Goal: Task Accomplishment & Management: Manage account settings

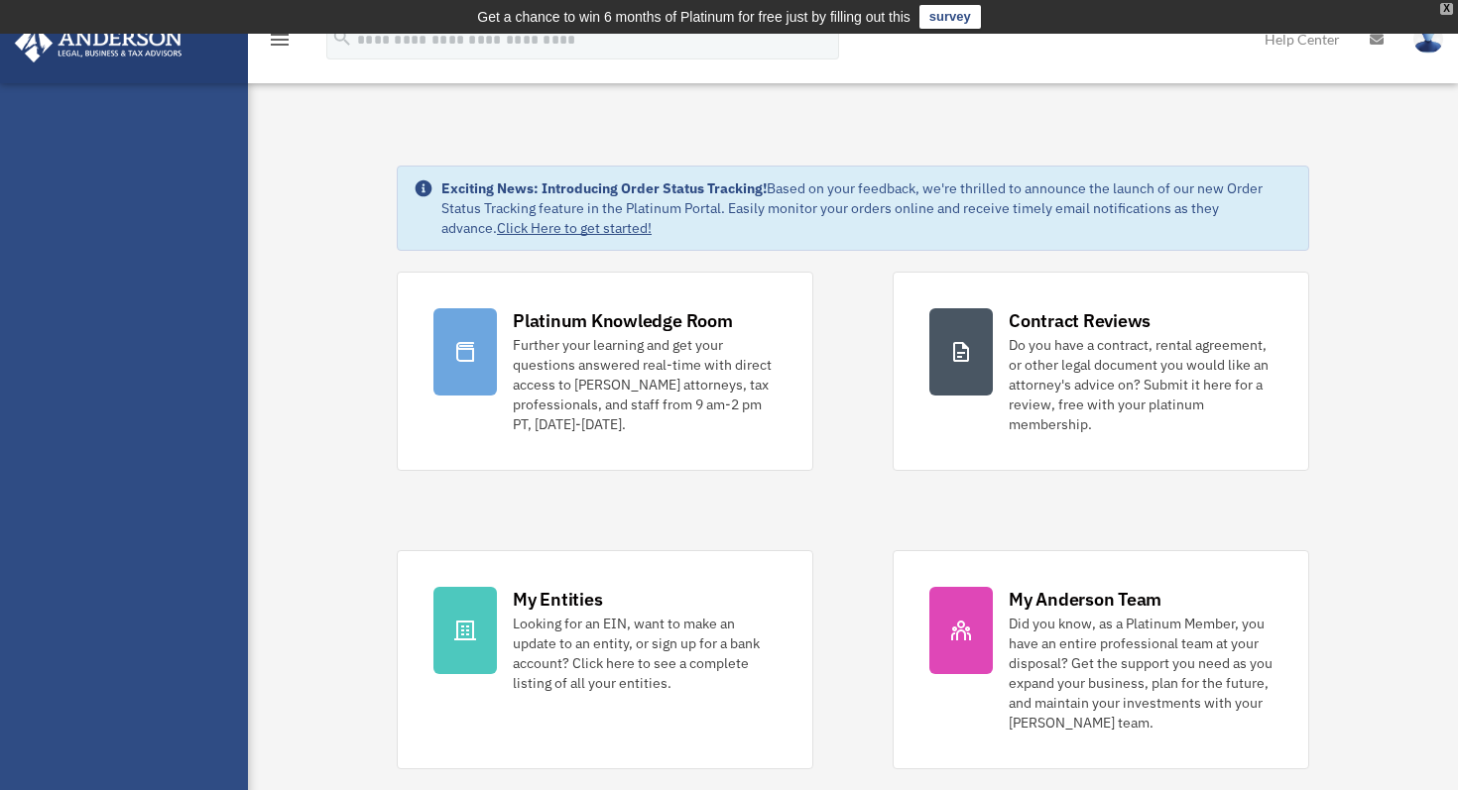
click at [1445, 8] on div "X" at bounding box center [1446, 9] width 13 height 12
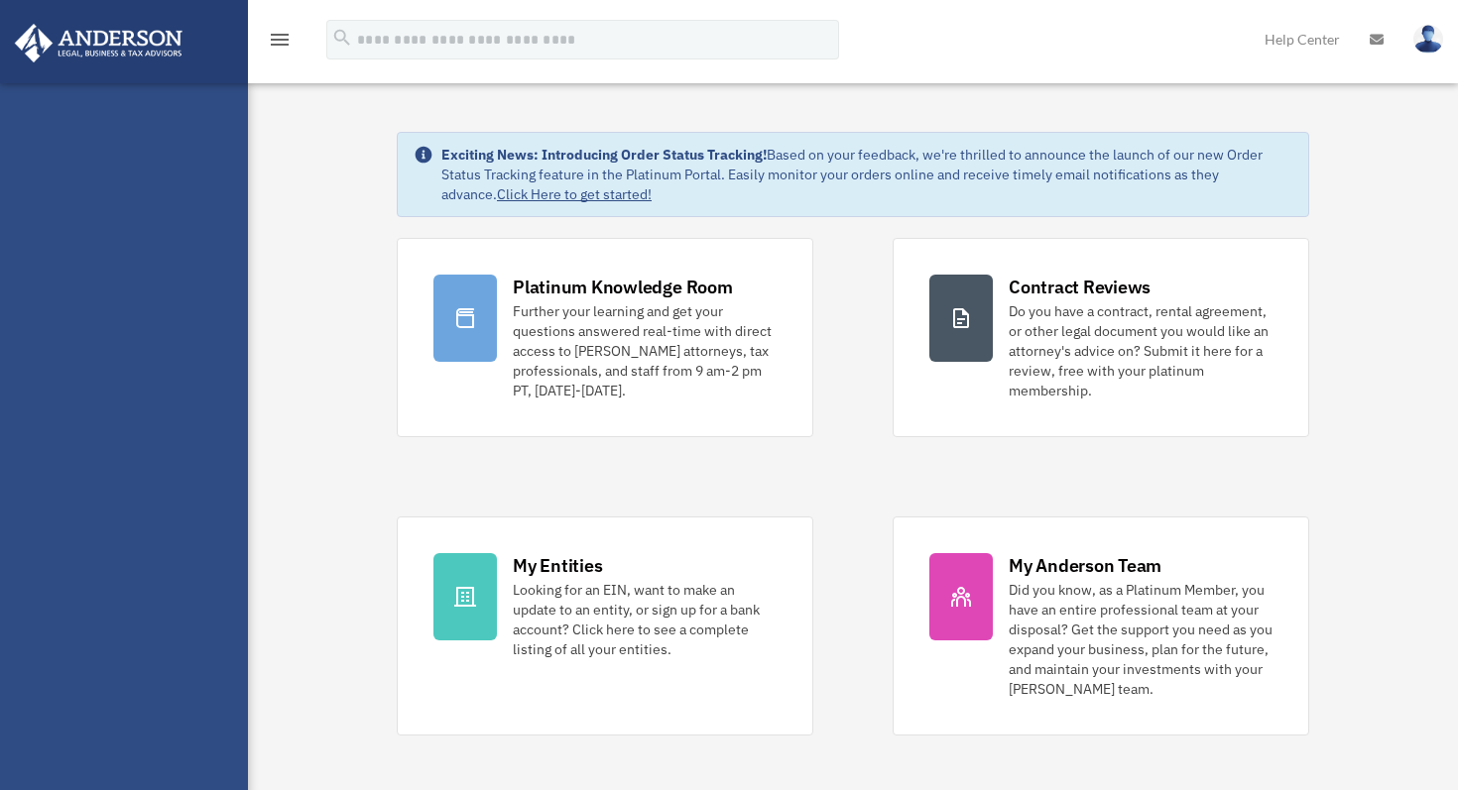
click at [1421, 33] on img at bounding box center [1428, 39] width 30 height 29
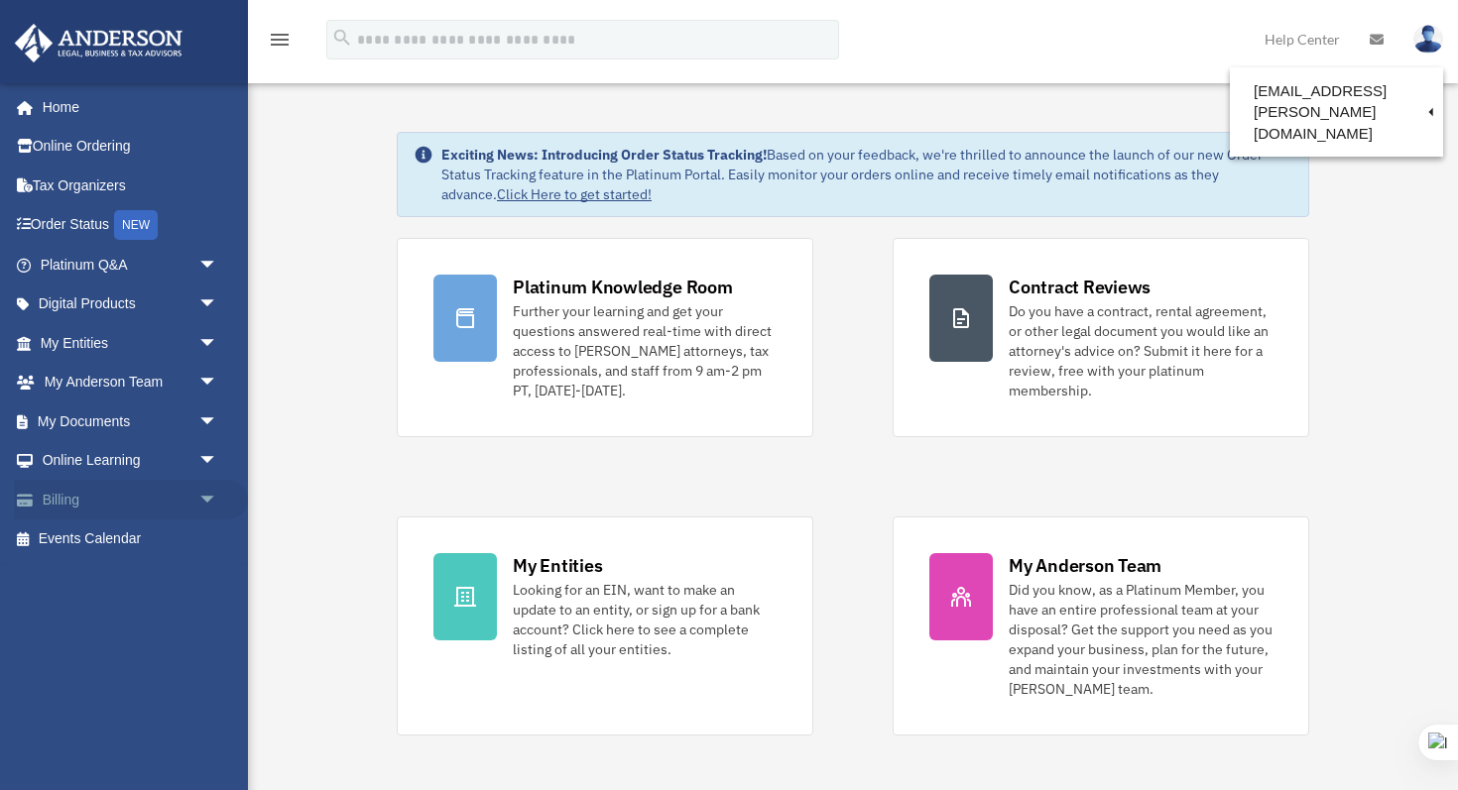
click at [137, 495] on link "Billing arrow_drop_down" at bounding box center [131, 500] width 234 height 40
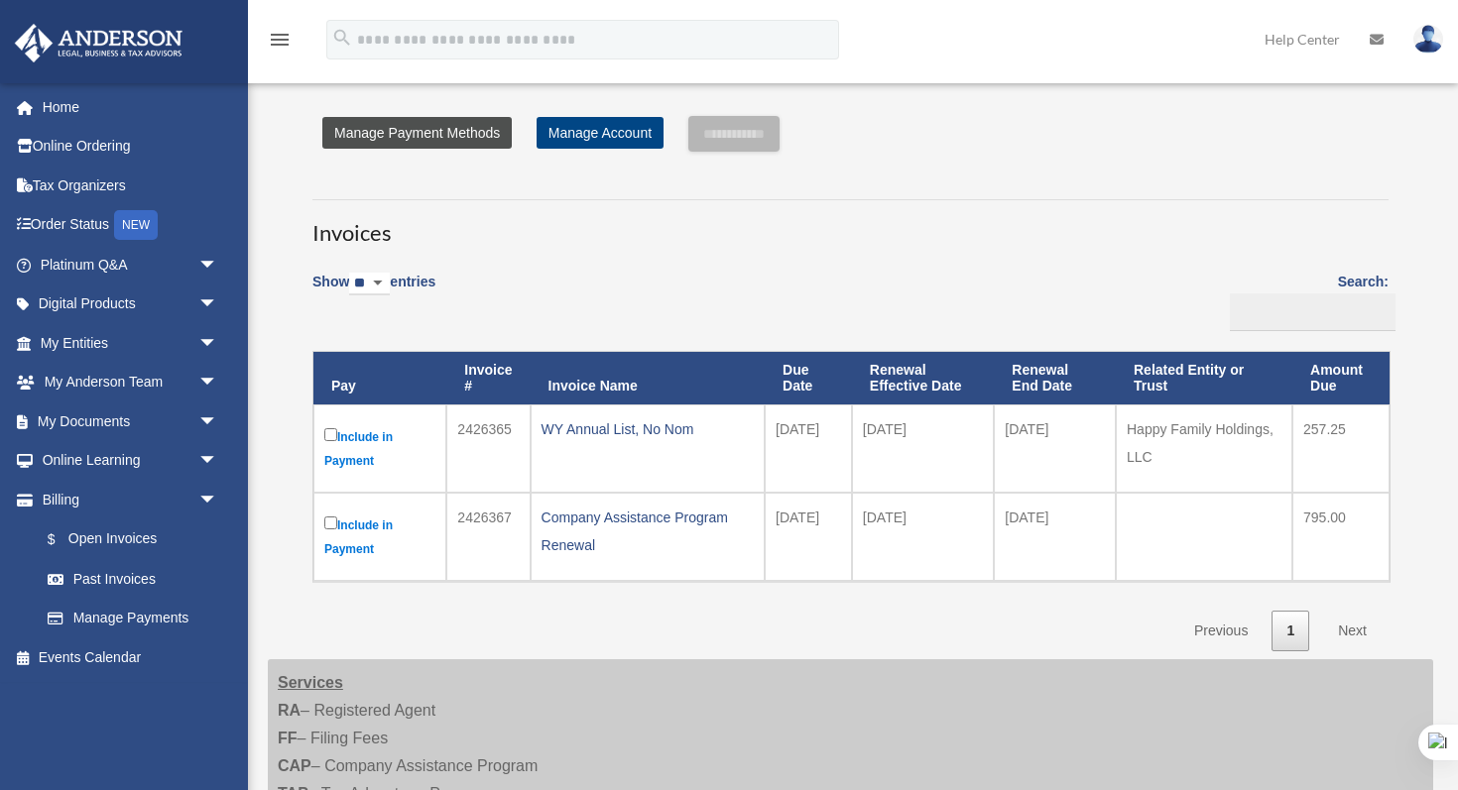
click at [446, 137] on link "Manage Payment Methods" at bounding box center [416, 133] width 189 height 32
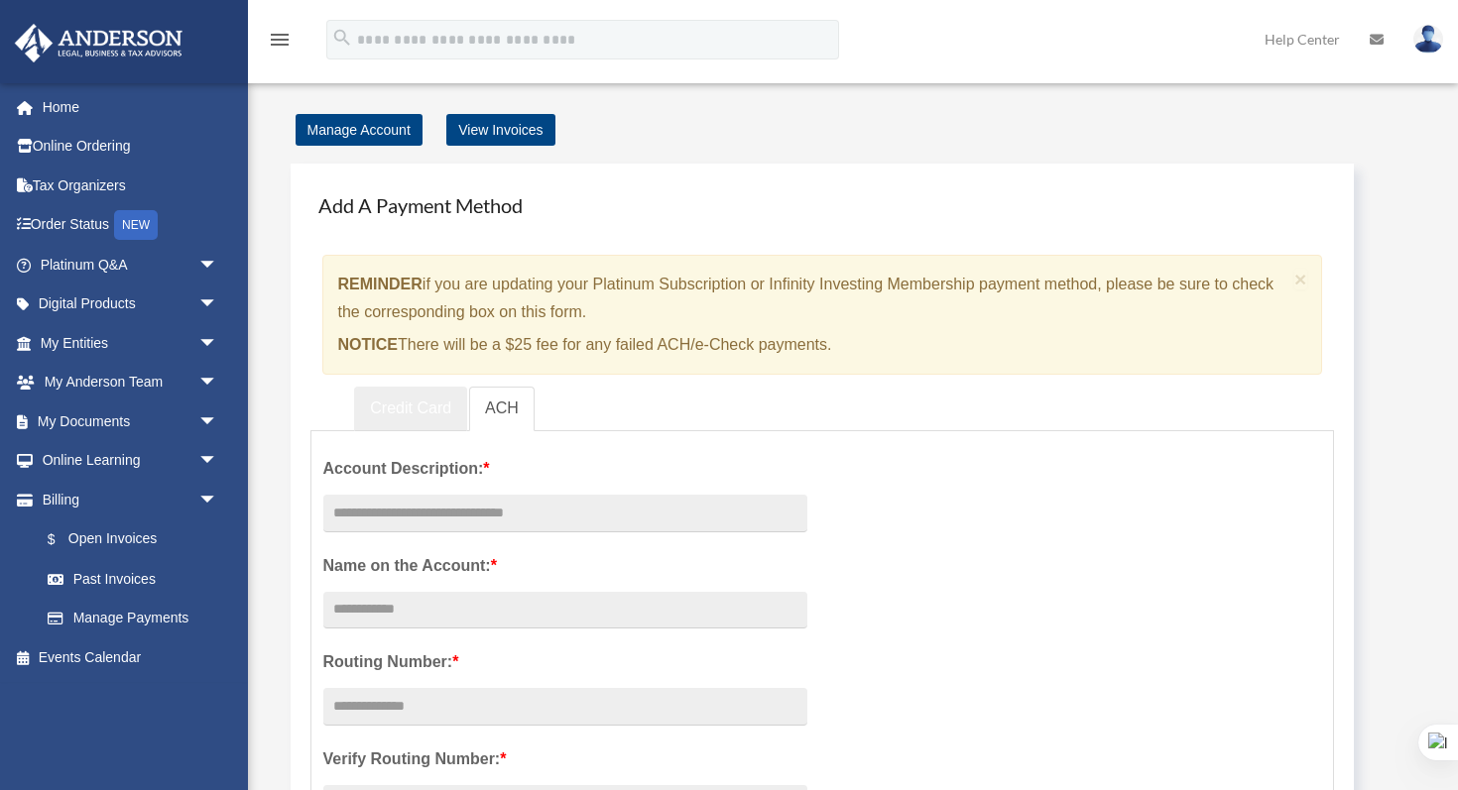
click at [417, 410] on link "Credit Card" at bounding box center [410, 409] width 113 height 45
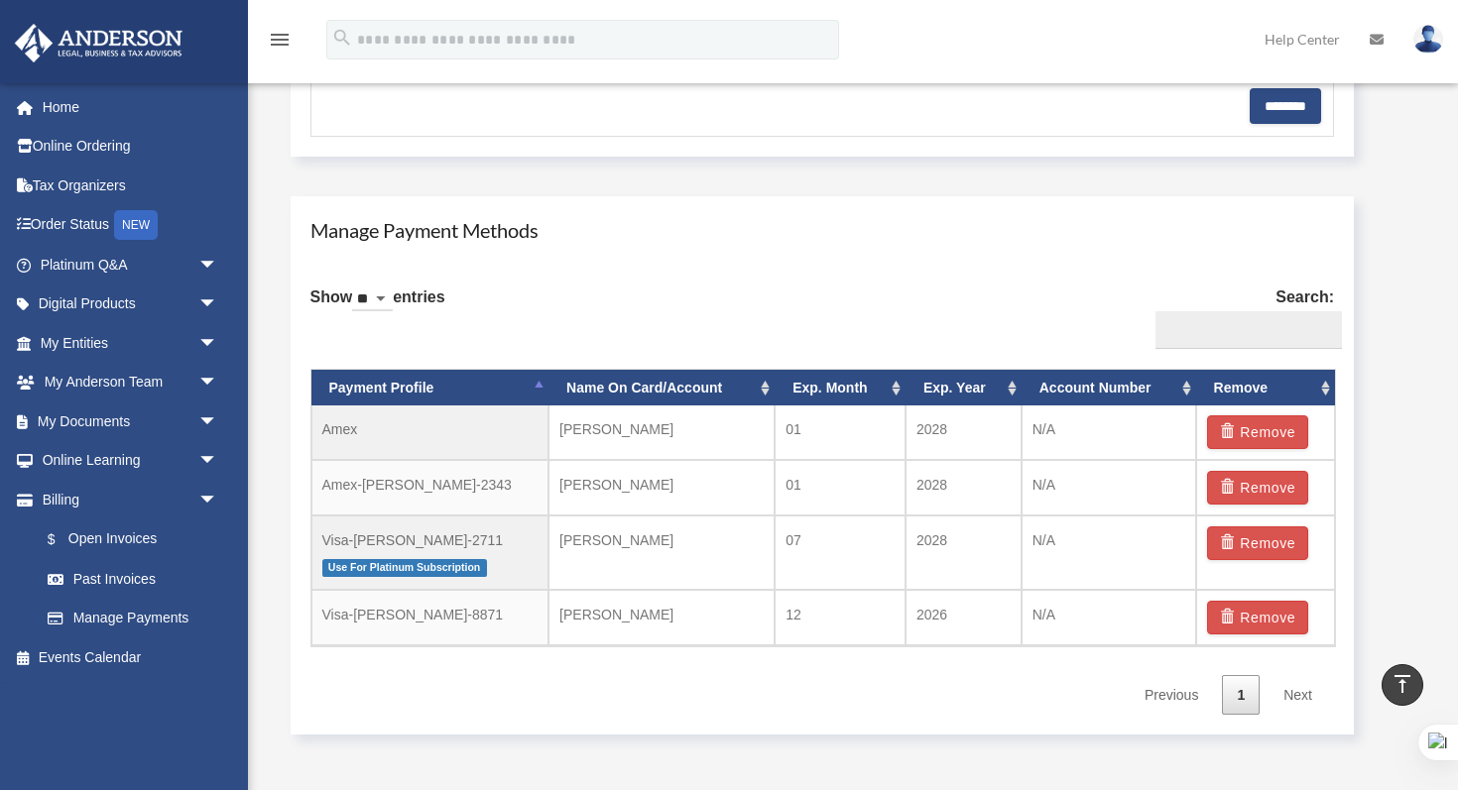
scroll to position [1024, 0]
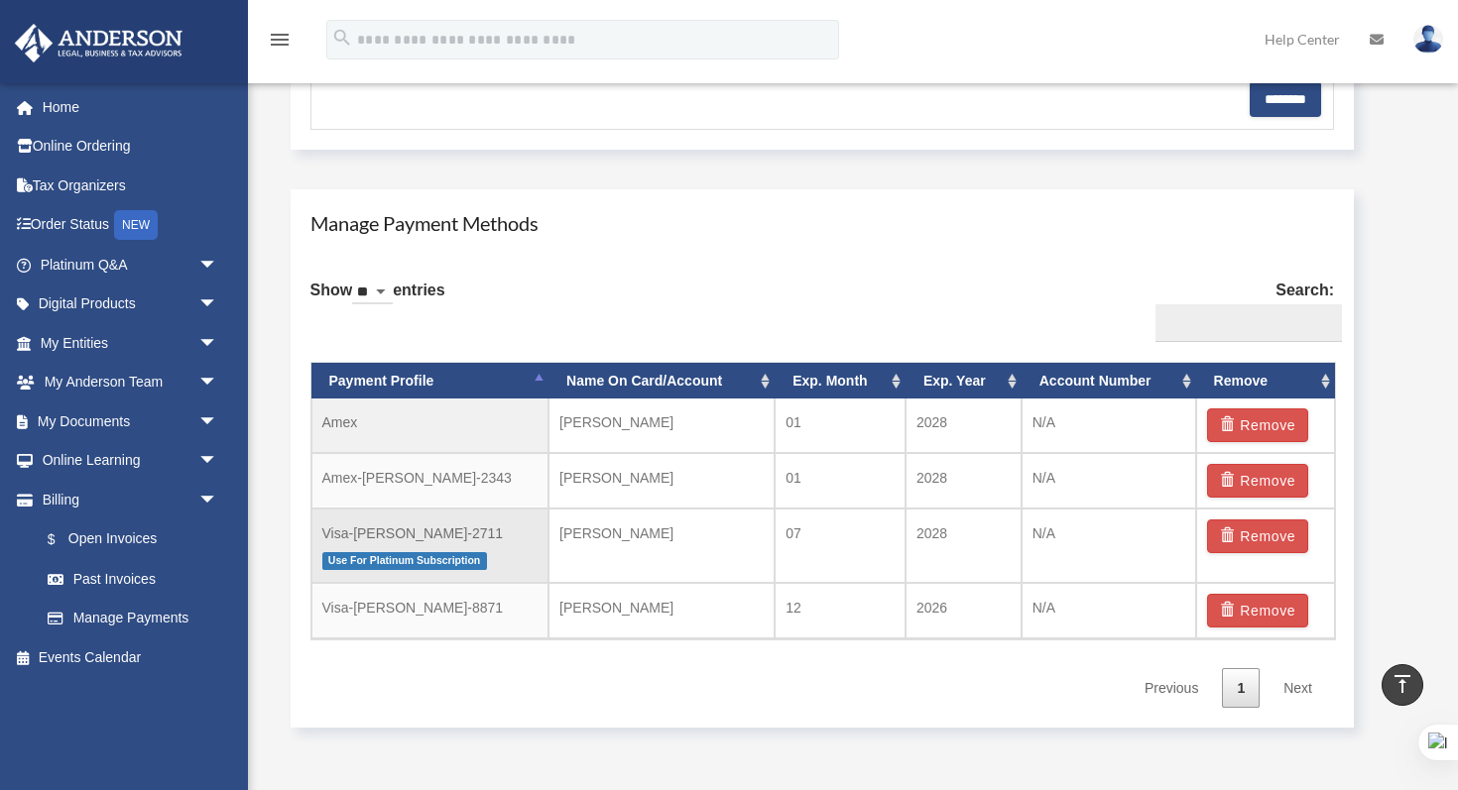
click at [428, 558] on span "Use For Platinum Subscription" at bounding box center [404, 560] width 165 height 17
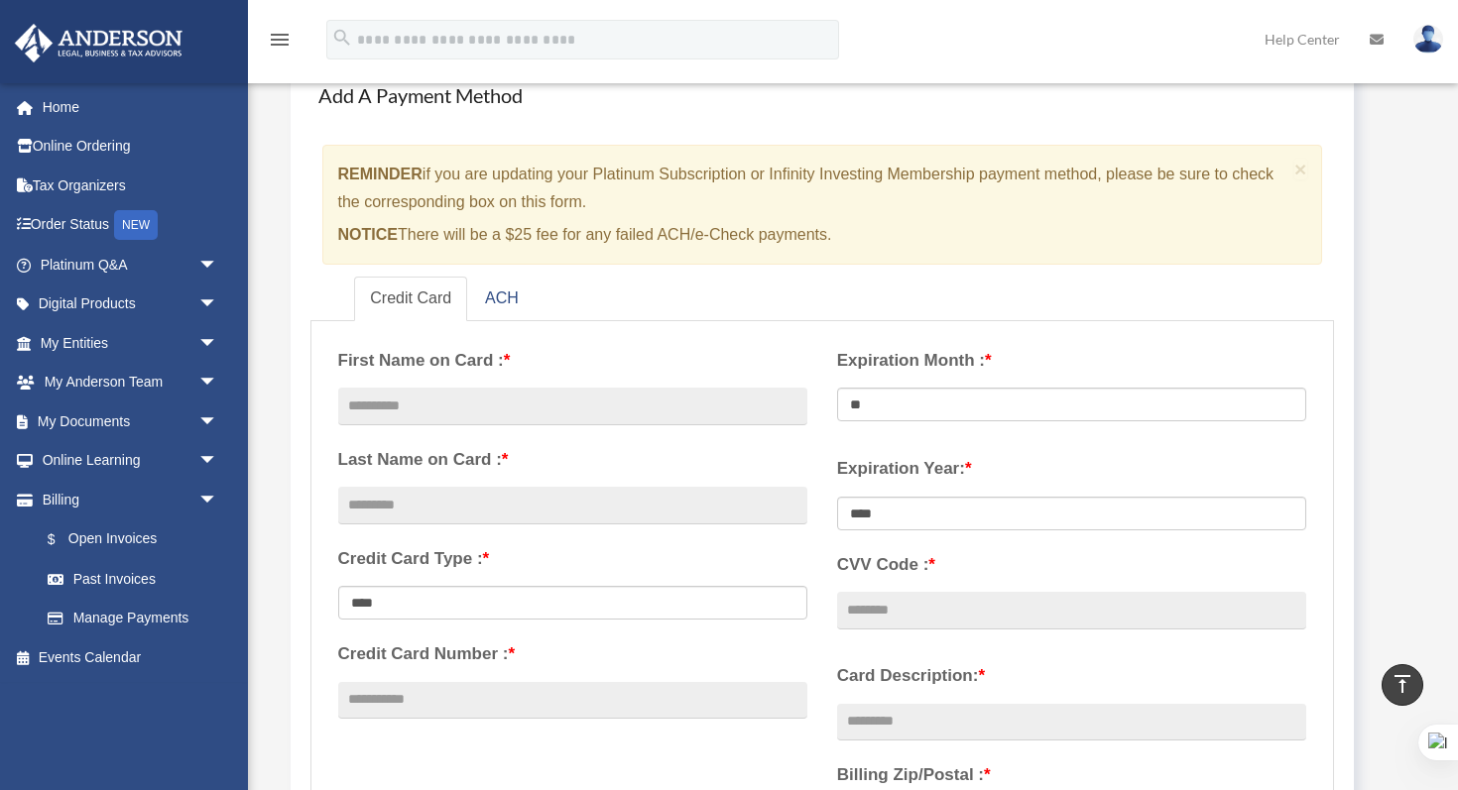
scroll to position [0, 0]
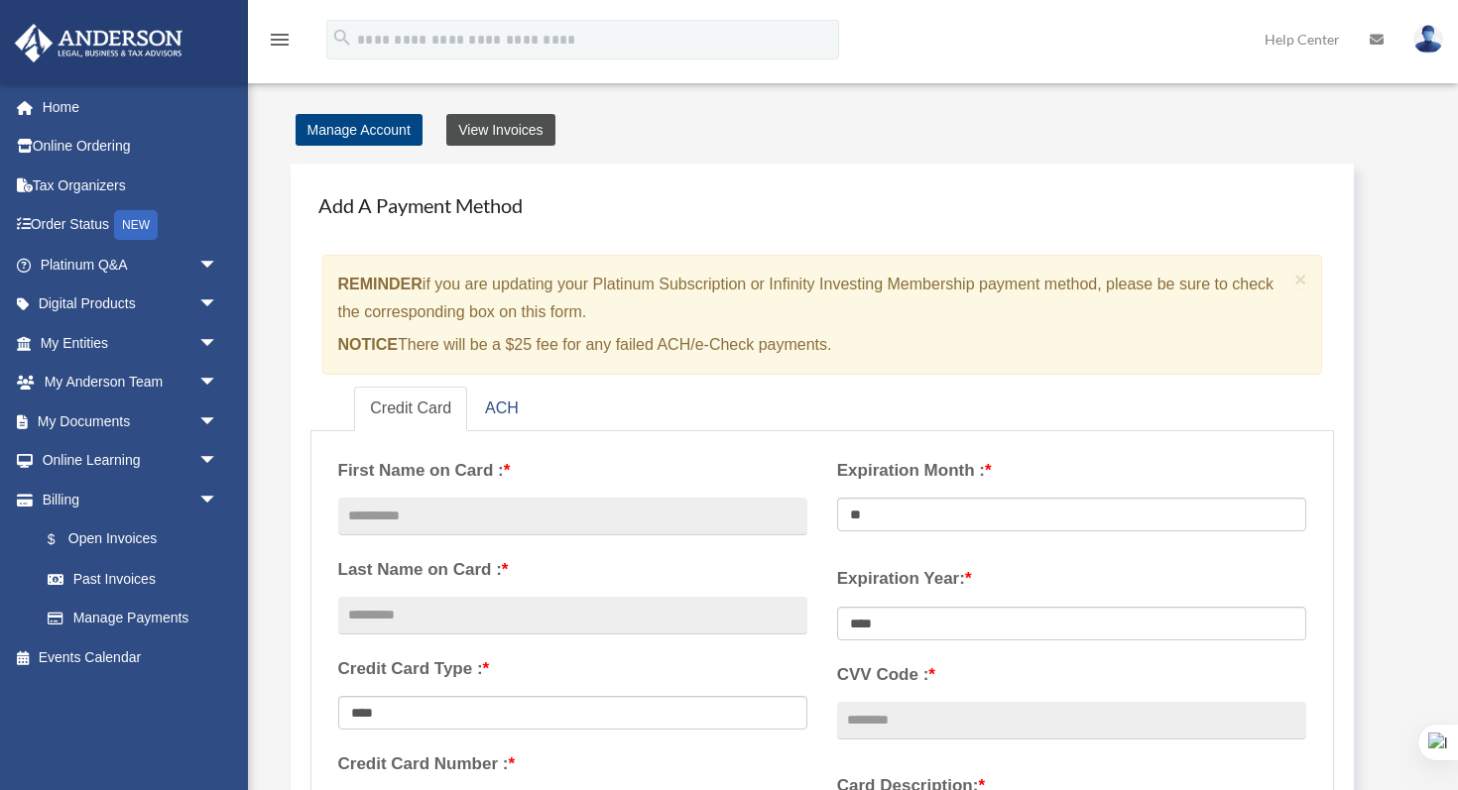
click at [524, 125] on link "View Invoices" at bounding box center [500, 130] width 108 height 32
